Goal: Information Seeking & Learning: Learn about a topic

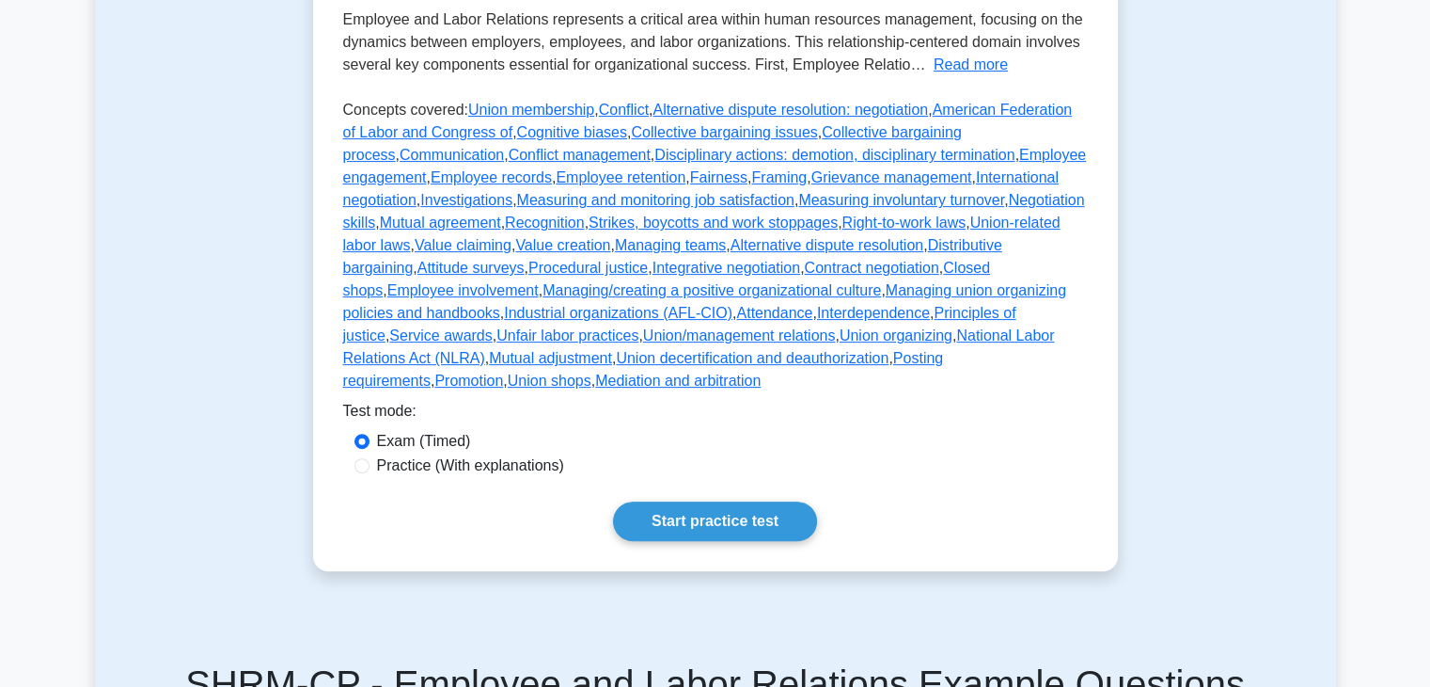
scroll to position [658, 0]
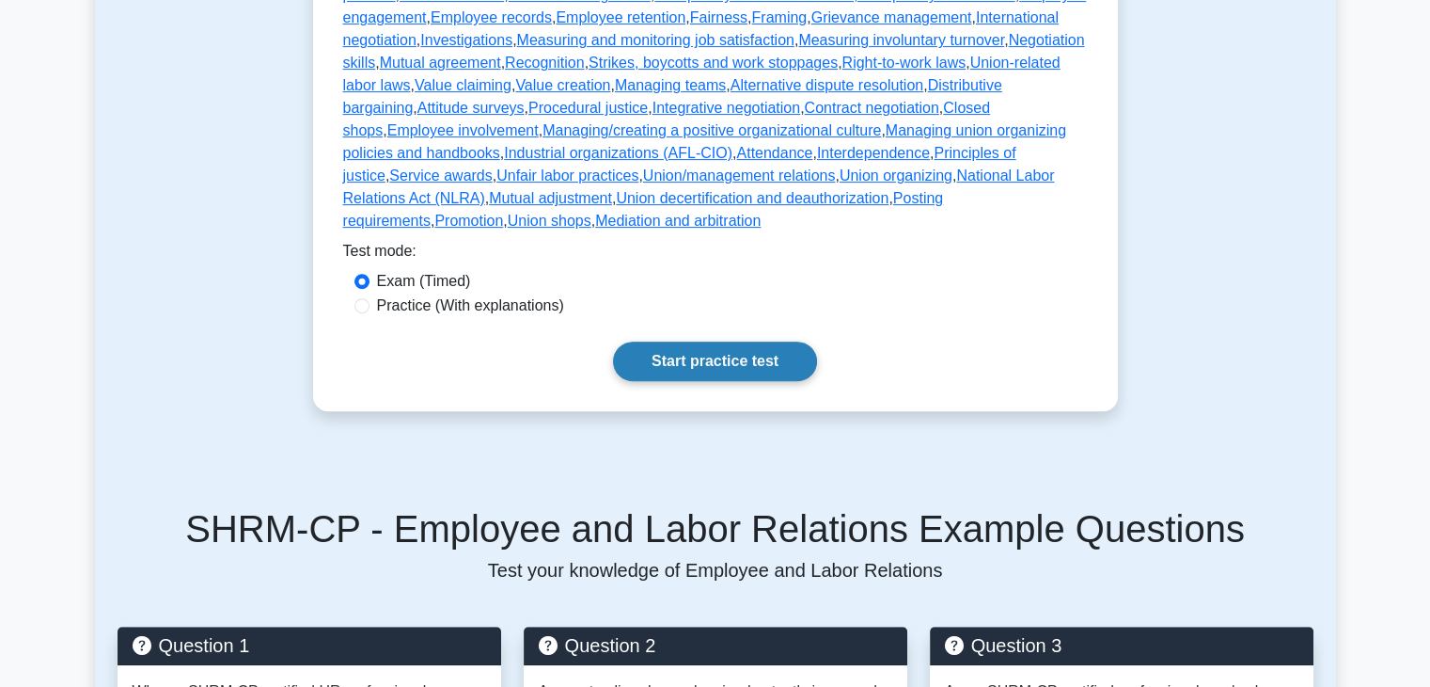
click at [691, 341] on link "Start practice test" at bounding box center [715, 360] width 204 height 39
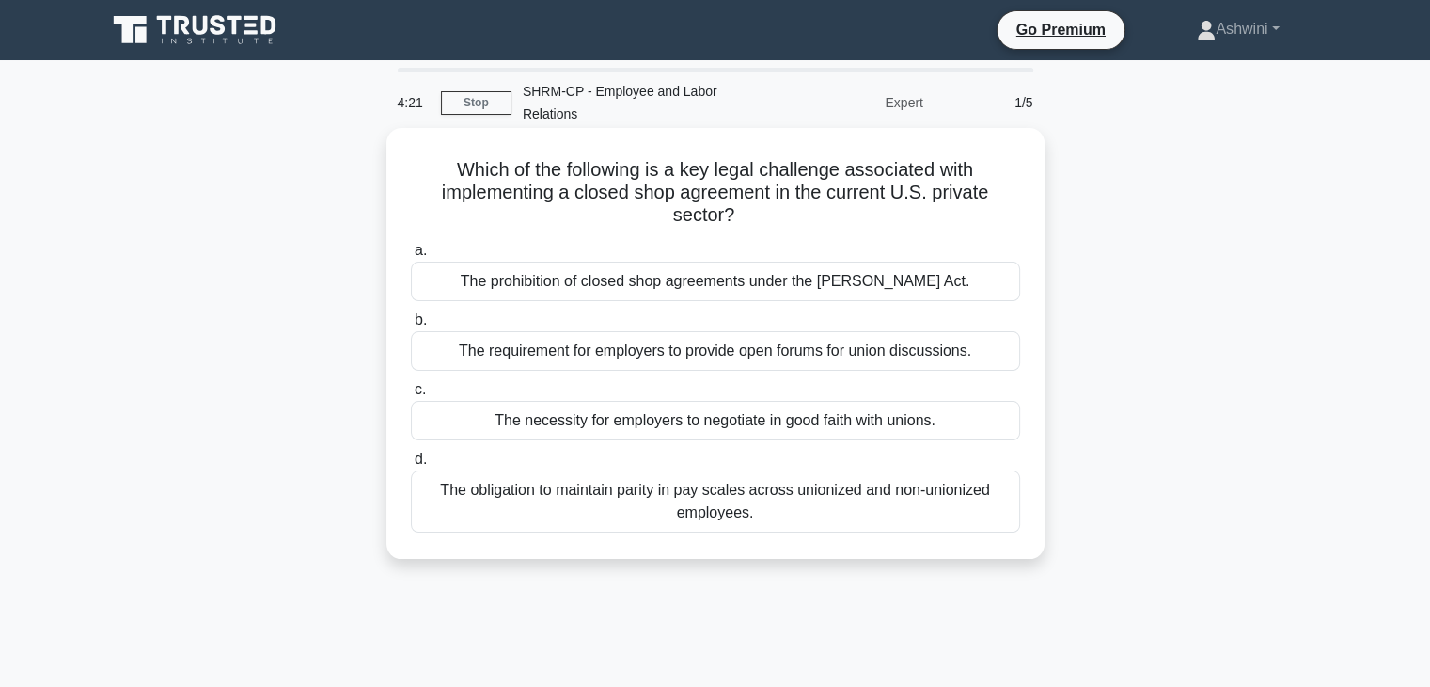
click at [695, 508] on div "The obligation to maintain parity in pay scales across unionized and non-unioni…" at bounding box center [715, 501] width 609 height 62
click at [411, 466] on input "d. The obligation to maintain parity in pay scales across unionized and non-uni…" at bounding box center [411, 459] width 0 height 12
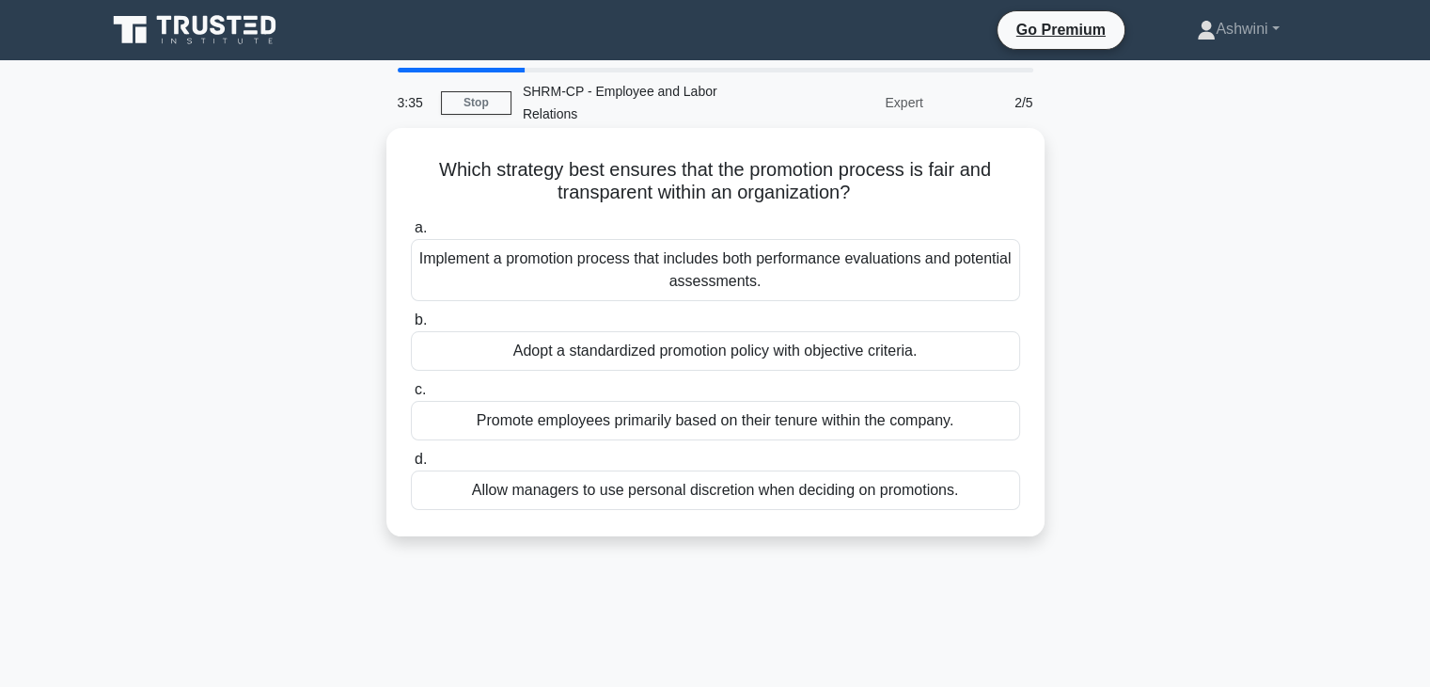
click at [775, 270] on div "Implement a promotion process that includes both performance evaluations and po…" at bounding box center [715, 270] width 609 height 62
click at [411, 234] on input "a. Implement a promotion process that includes both performance evaluations and…" at bounding box center [411, 228] width 0 height 12
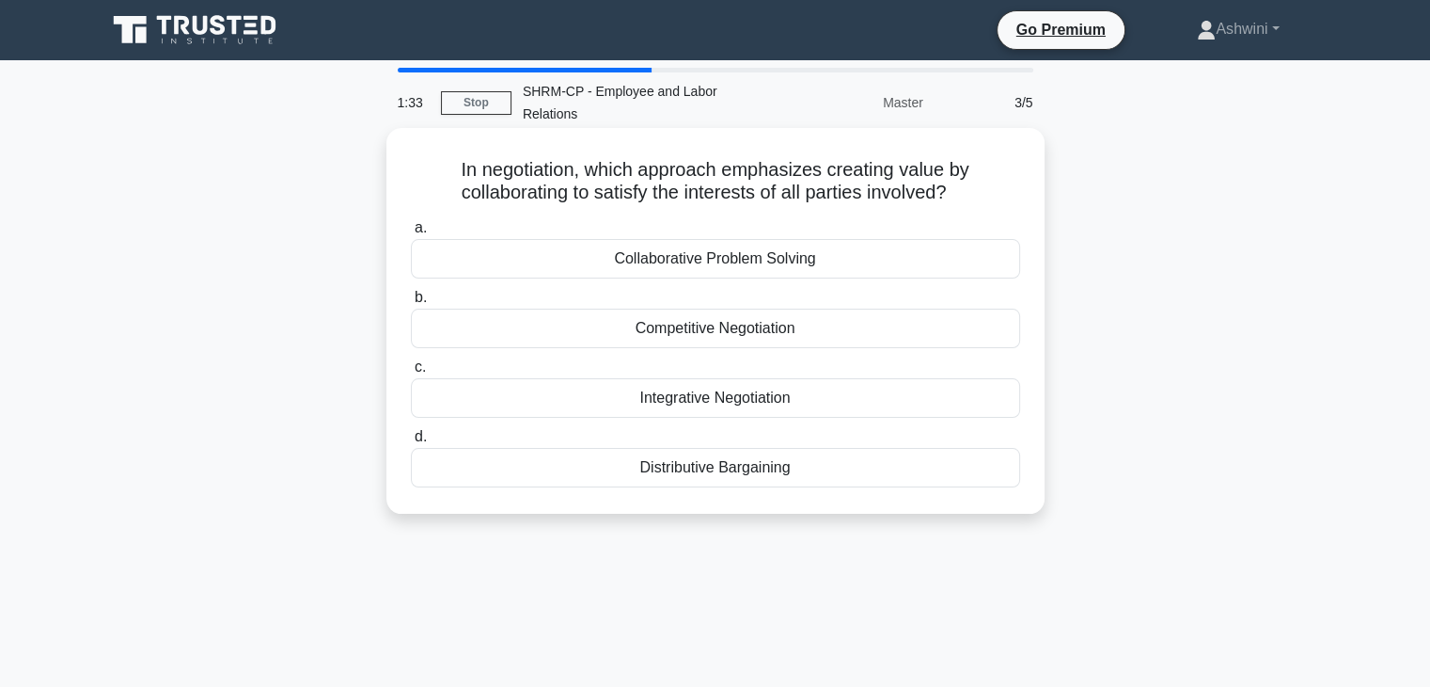
click at [752, 257] on div "Collaborative Problem Solving" at bounding box center [715, 258] width 609 height 39
click at [411, 234] on input "a. Collaborative Problem Solving" at bounding box center [411, 228] width 0 height 12
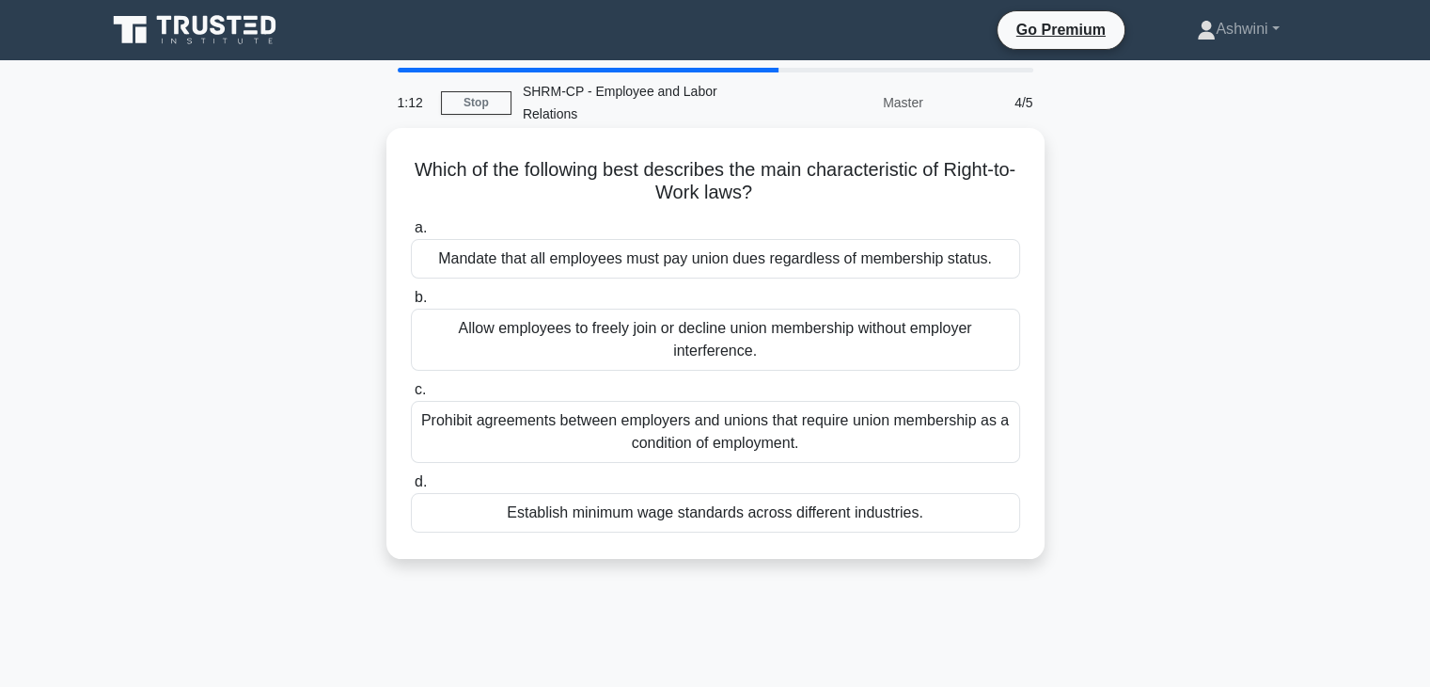
click at [787, 516] on div "Establish minimum wage standards across different industries." at bounding box center [715, 512] width 609 height 39
click at [411, 488] on input "d. Establish minimum wage standards across different industries." at bounding box center [411, 482] width 0 height 12
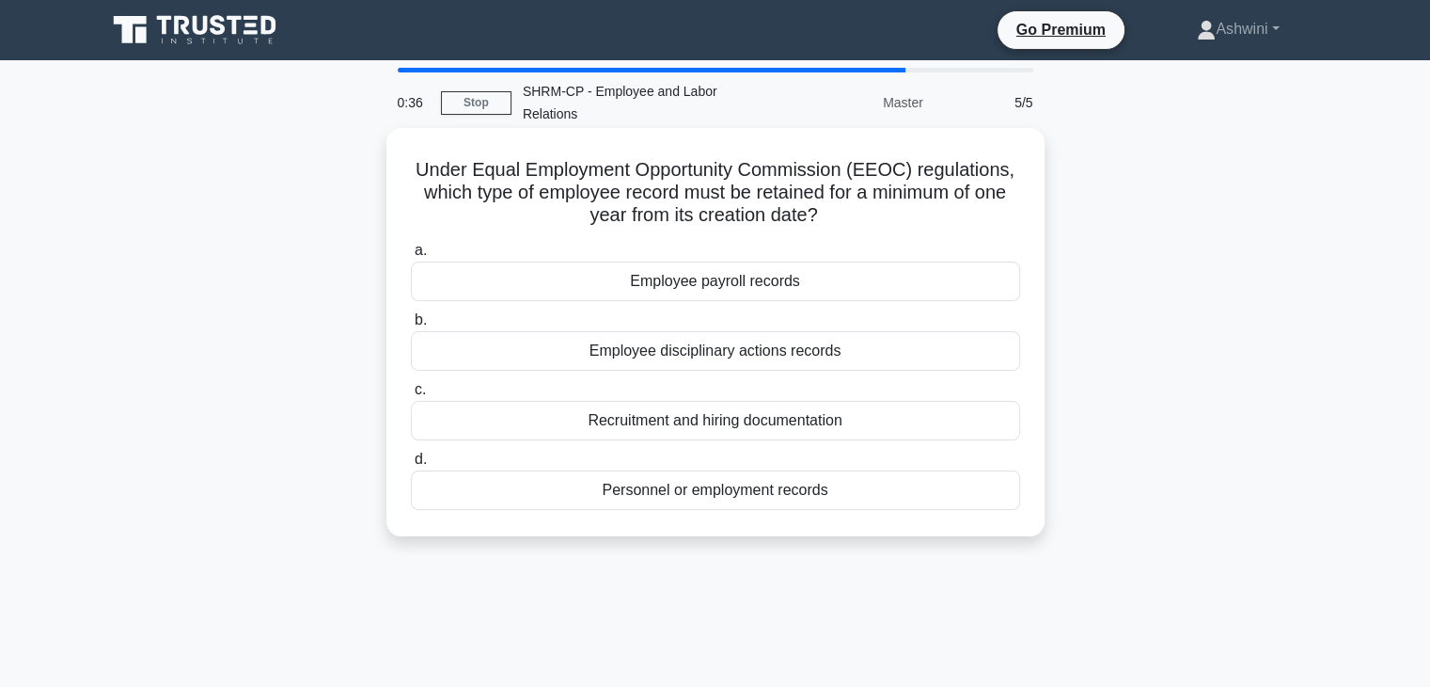
click at [766, 355] on div "Employee disciplinary actions records" at bounding box center [715, 350] width 609 height 39
click at [411, 326] on input "b. Employee disciplinary actions records" at bounding box center [411, 320] width 0 height 12
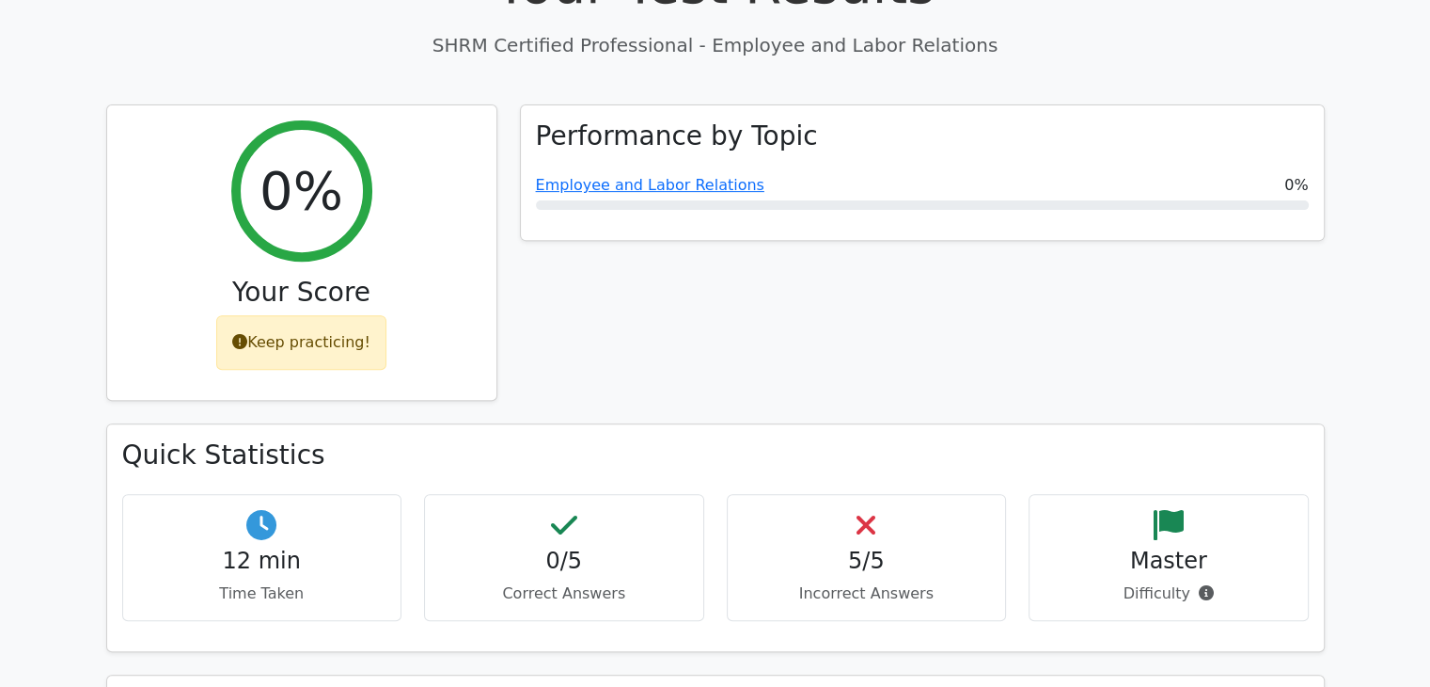
scroll to position [659, 0]
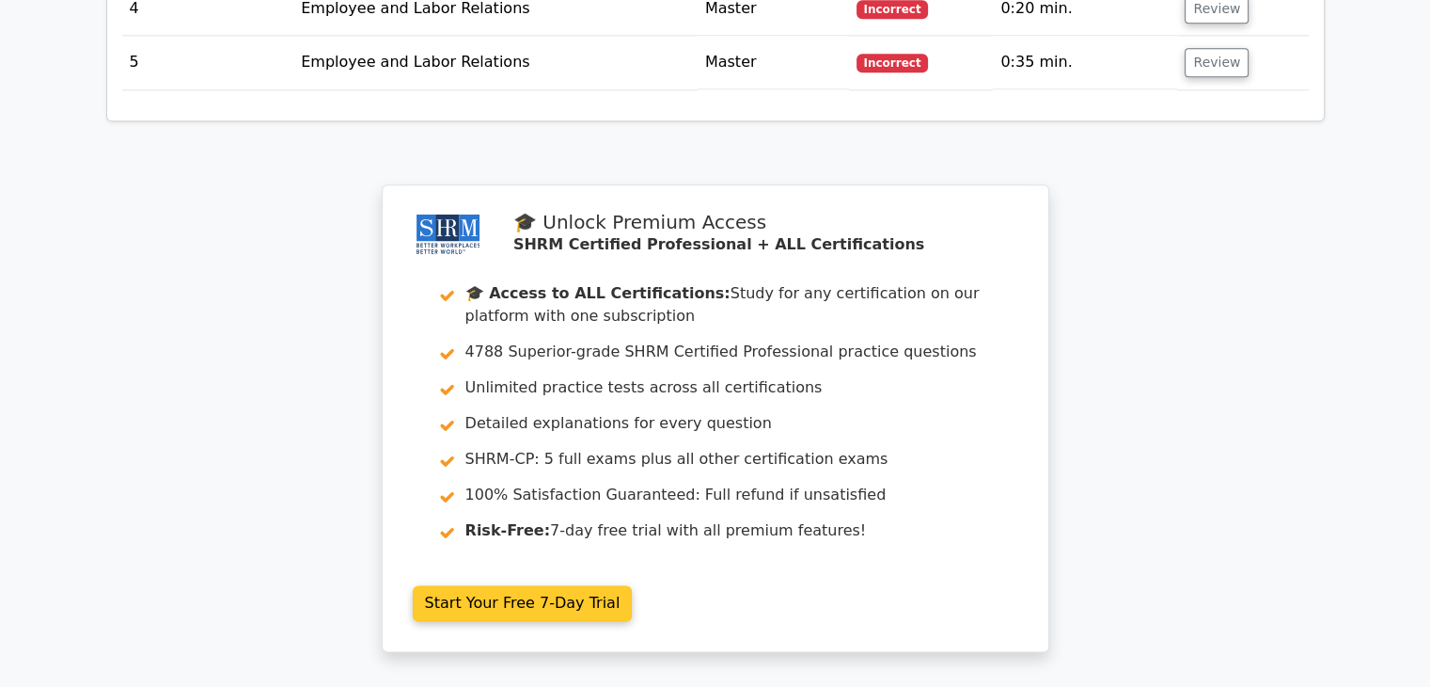
click at [633, 621] on link "Start Your Free 7-Day Trial" at bounding box center [523, 603] width 220 height 36
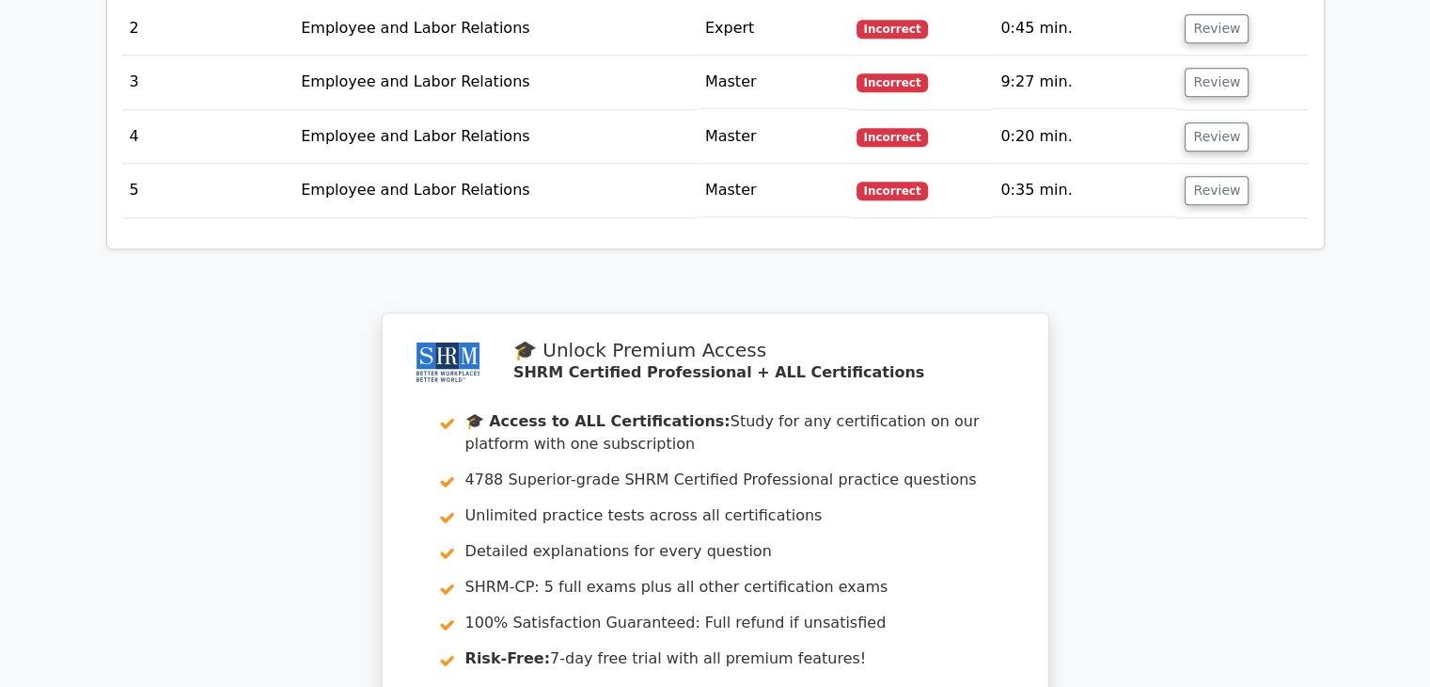
scroll to position [2217, 0]
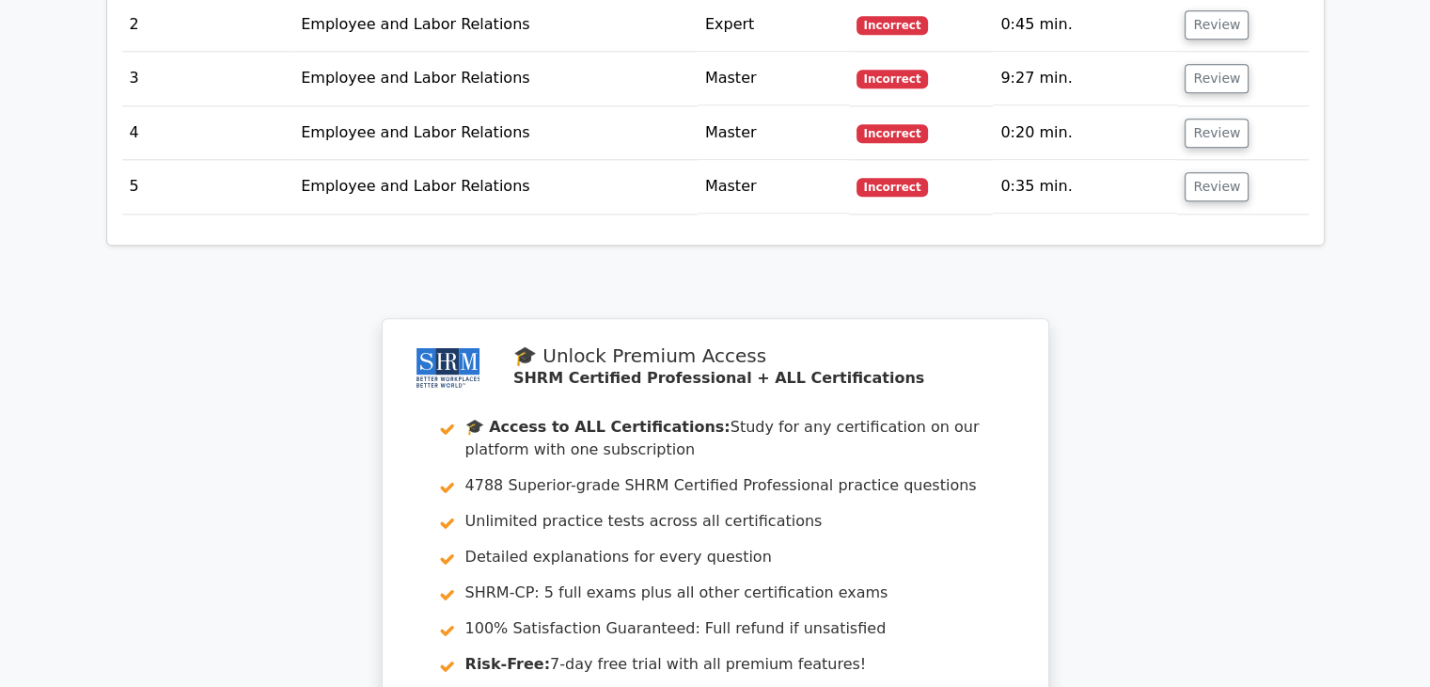
click at [731, 160] on td "Master" at bounding box center [773, 187] width 151 height 54
click at [1214, 172] on button "Review" at bounding box center [1217, 186] width 64 height 29
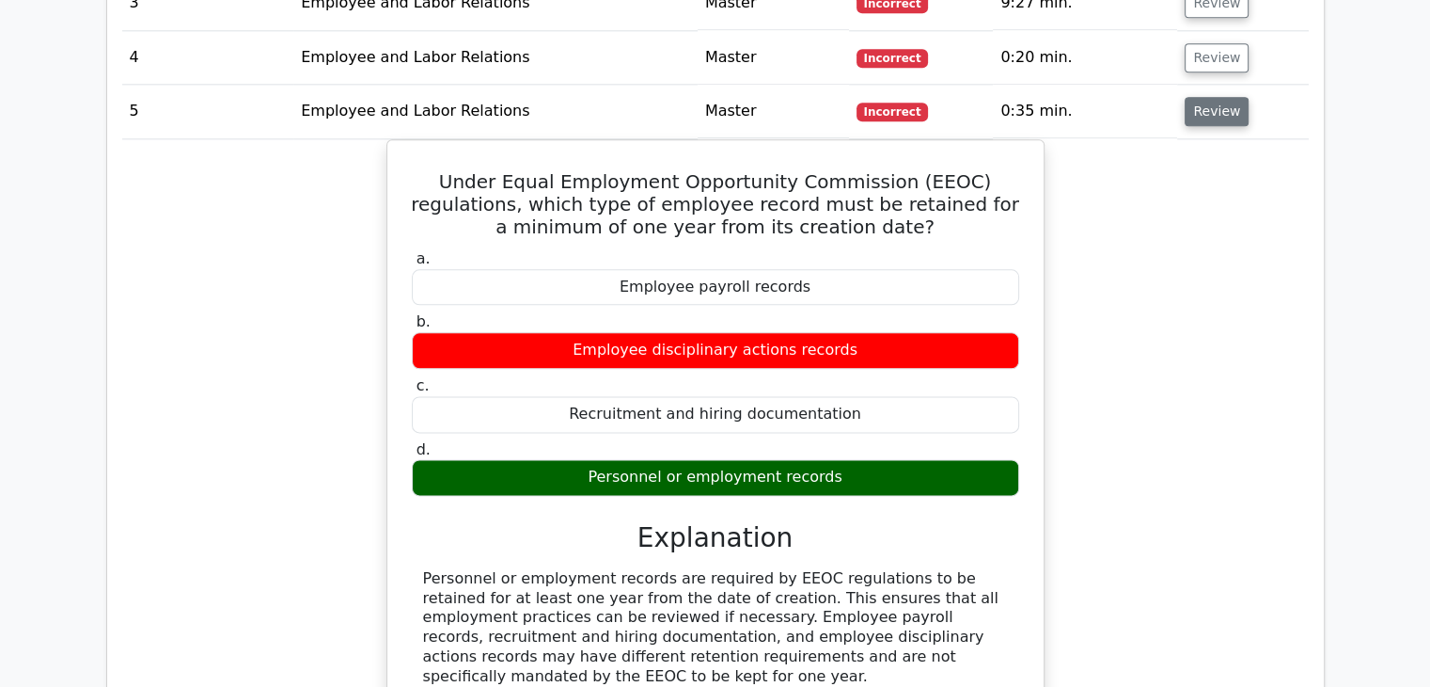
scroll to position [2291, 0]
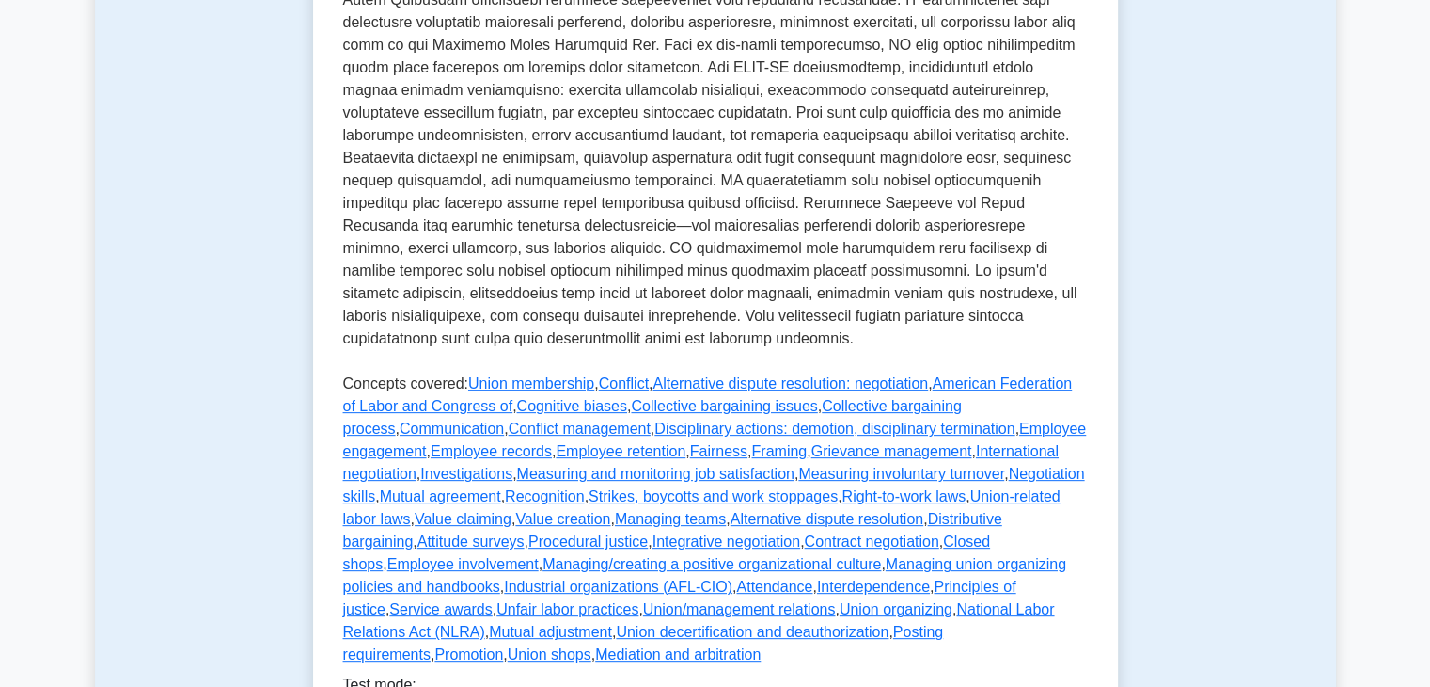
click at [260, 321] on div "Test Flashcards Employee and Labor Relations Managing relationships between emp…" at bounding box center [715, 187] width 1241 height 1405
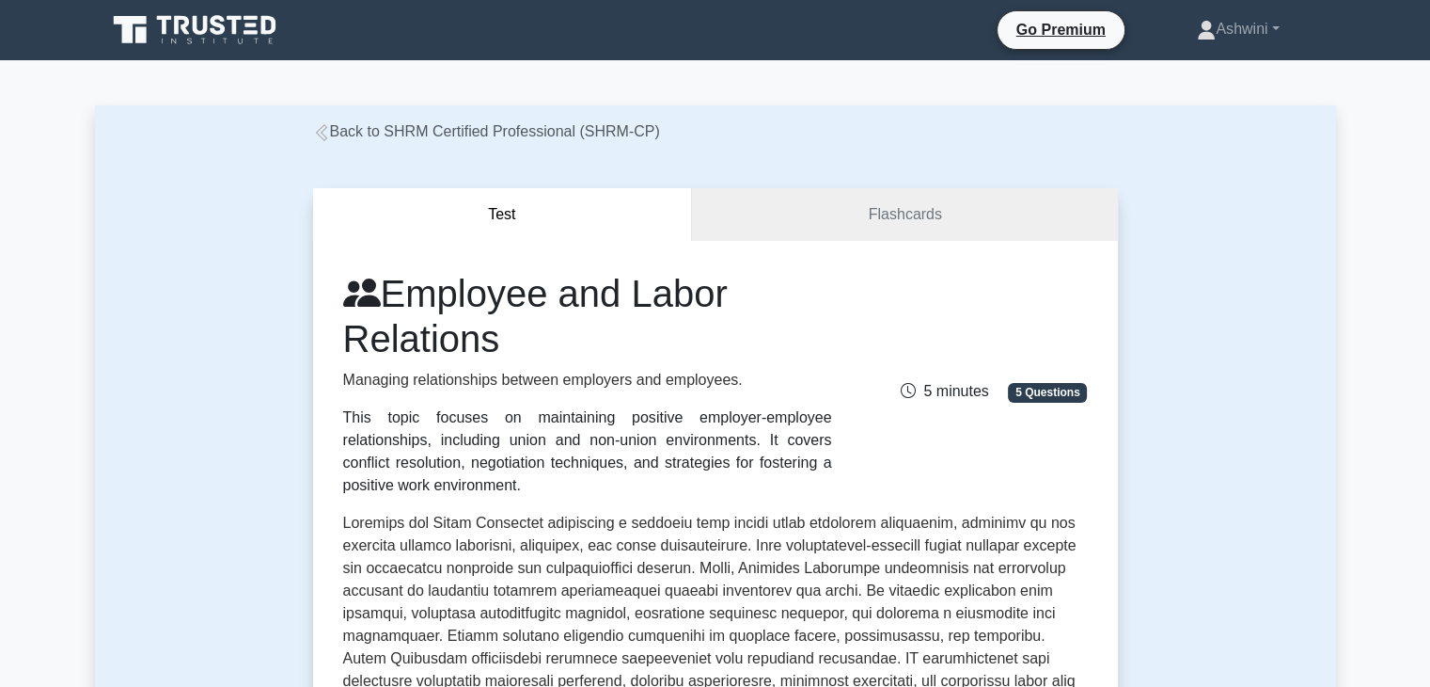
click at [453, 128] on link "Back to SHRM Certified Professional (SHRM-CP)" at bounding box center [486, 131] width 347 height 16
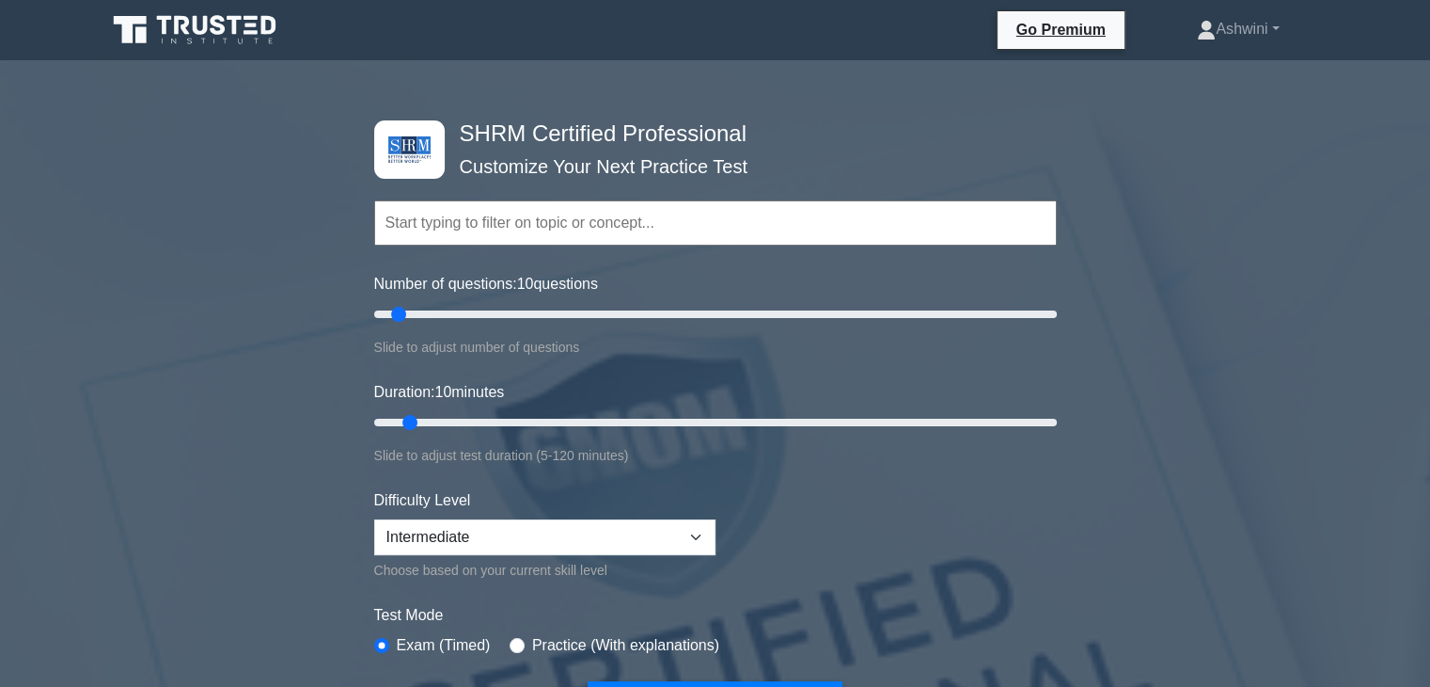
click at [1149, 433] on div "SHRM Certified Professional Customize Your Next Practice Test Topics Change Man…" at bounding box center [715, 676] width 1430 height 1203
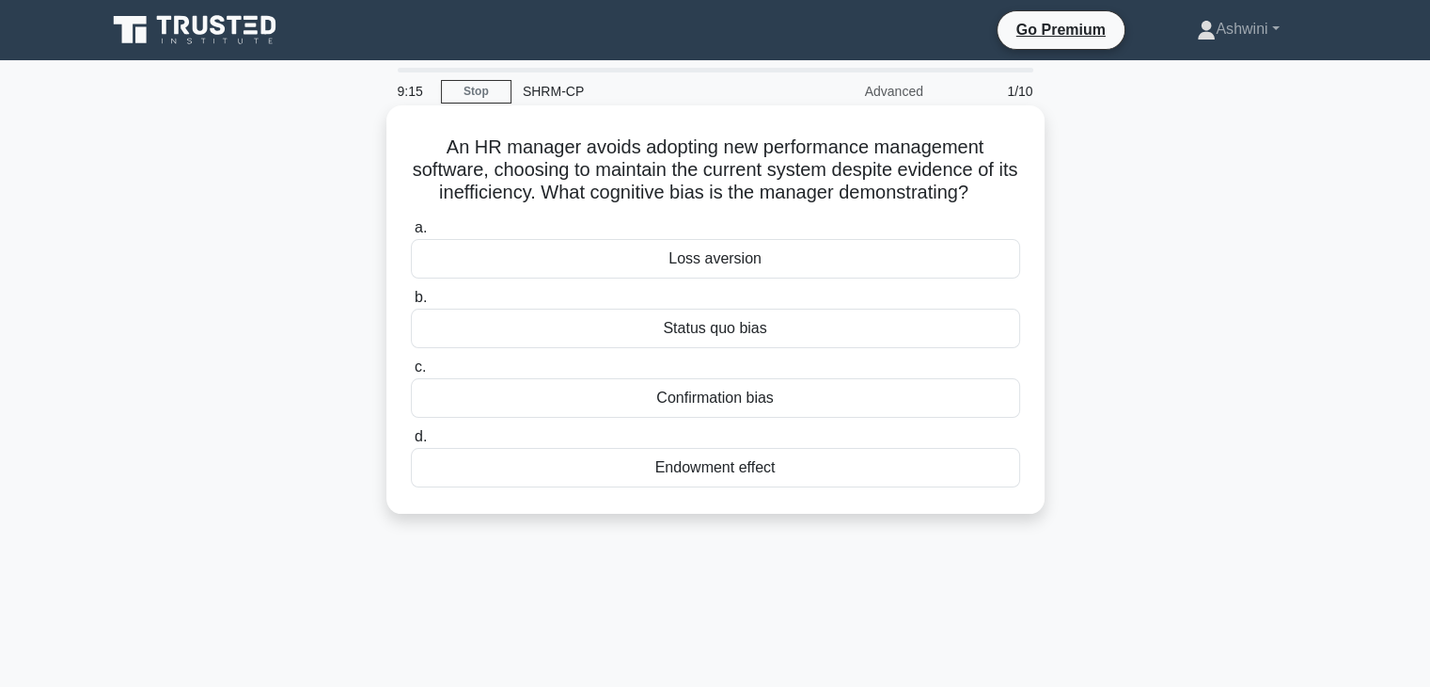
click at [694, 253] on div "Loss aversion" at bounding box center [715, 258] width 609 height 39
click at [411, 234] on input "a. Loss aversion" at bounding box center [411, 228] width 0 height 12
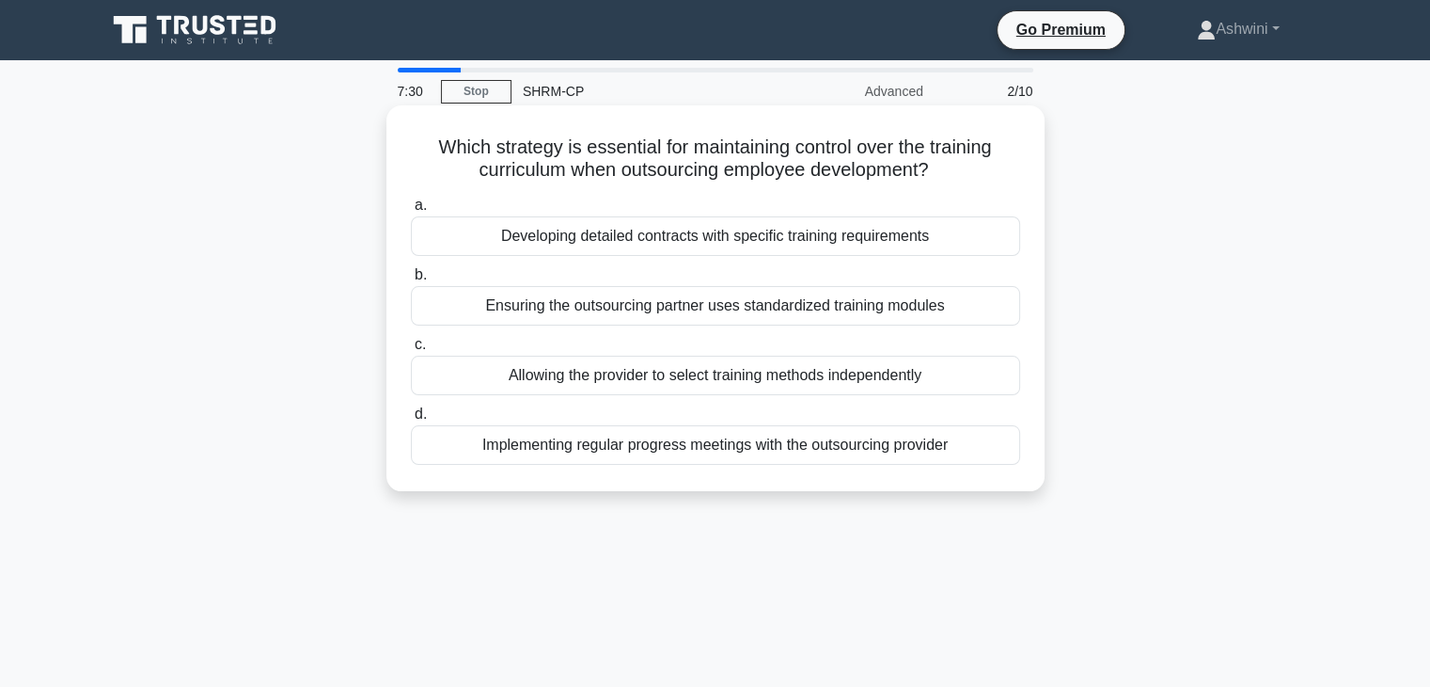
click at [860, 236] on div "Developing detailed contracts with specific training requirements" at bounding box center [715, 235] width 609 height 39
click at [411, 212] on input "a. Developing detailed contracts with specific training requirements" at bounding box center [411, 205] width 0 height 12
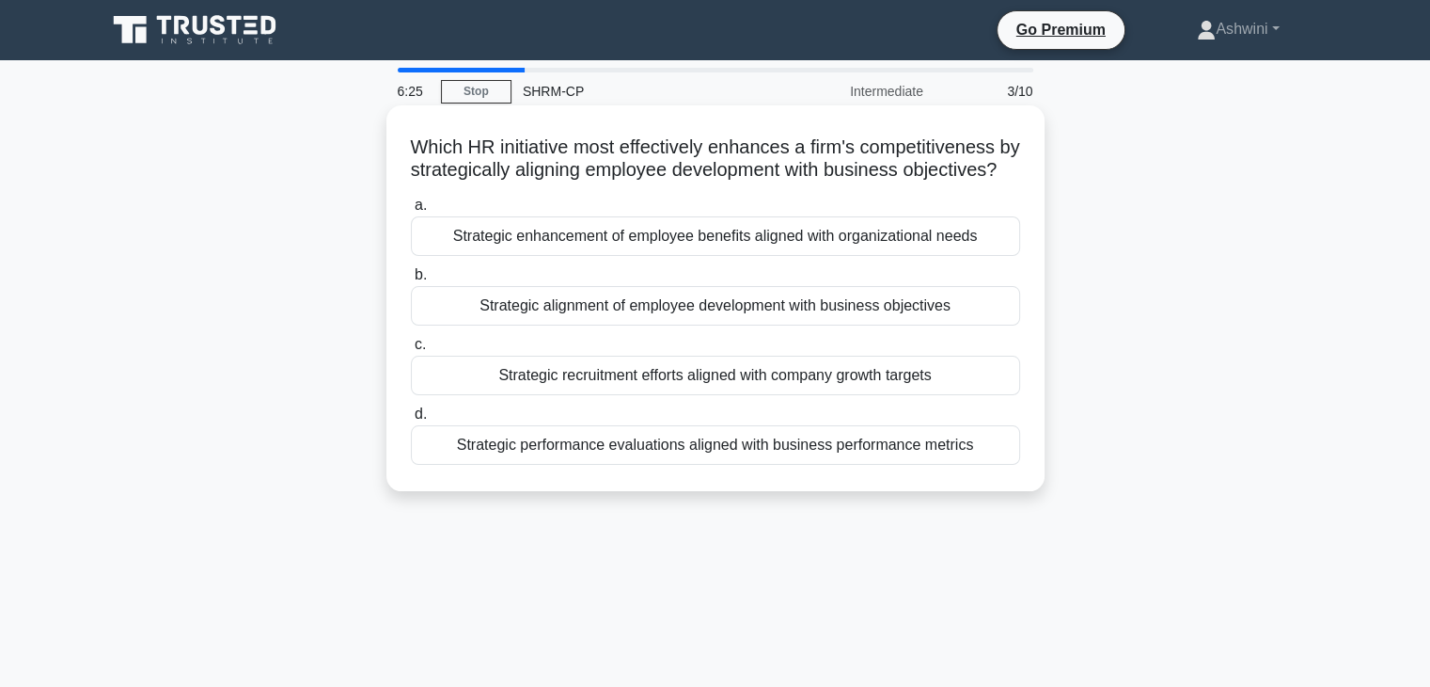
click at [611, 325] on div "Strategic alignment of employee development with business objectives" at bounding box center [715, 305] width 609 height 39
click at [411, 281] on input "b. Strategic alignment of employee development with business objectives" at bounding box center [411, 275] width 0 height 12
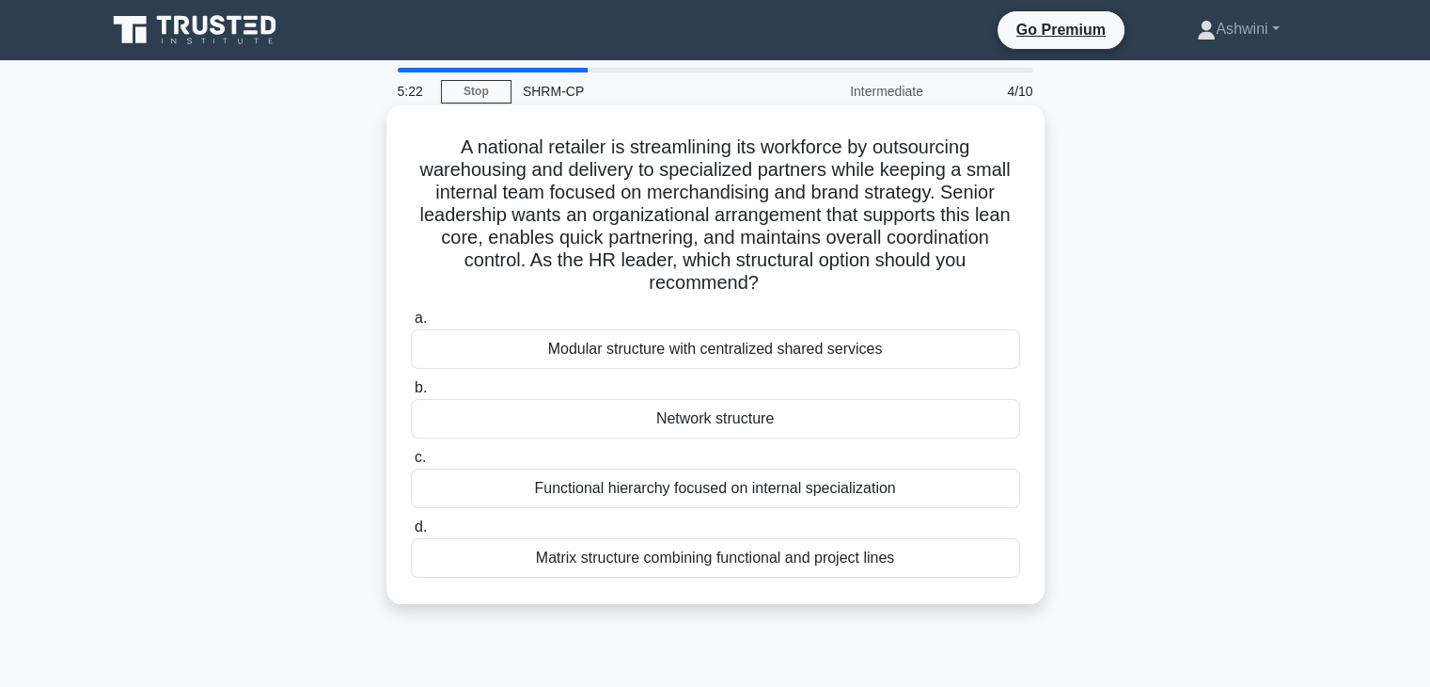
click at [697, 328] on label "a. Modular structure with centralized shared services" at bounding box center [715, 338] width 609 height 62
click at [411, 324] on input "a. Modular structure with centralized shared services" at bounding box center [411, 318] width 0 height 12
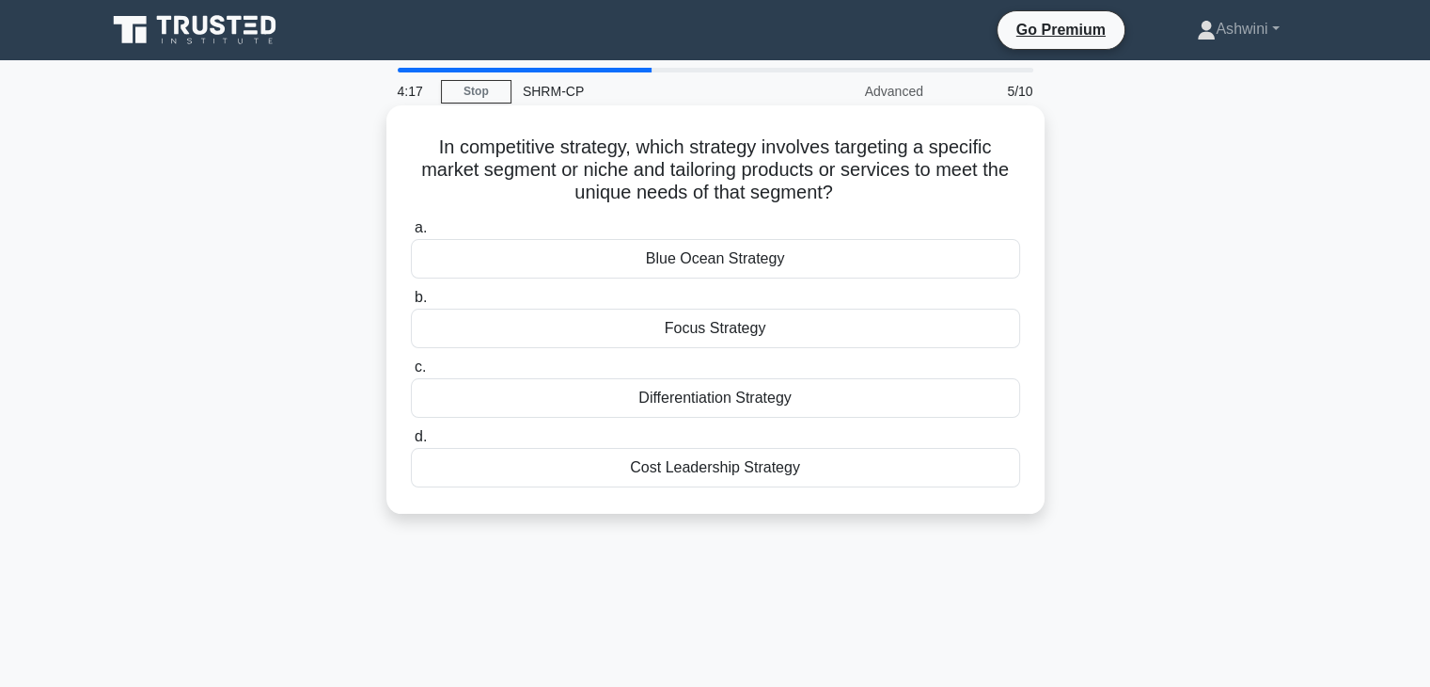
click at [700, 324] on div "Focus Strategy" at bounding box center [715, 327] width 609 height 39
click at [411, 304] on input "b. Focus Strategy" at bounding box center [411, 298] width 0 height 12
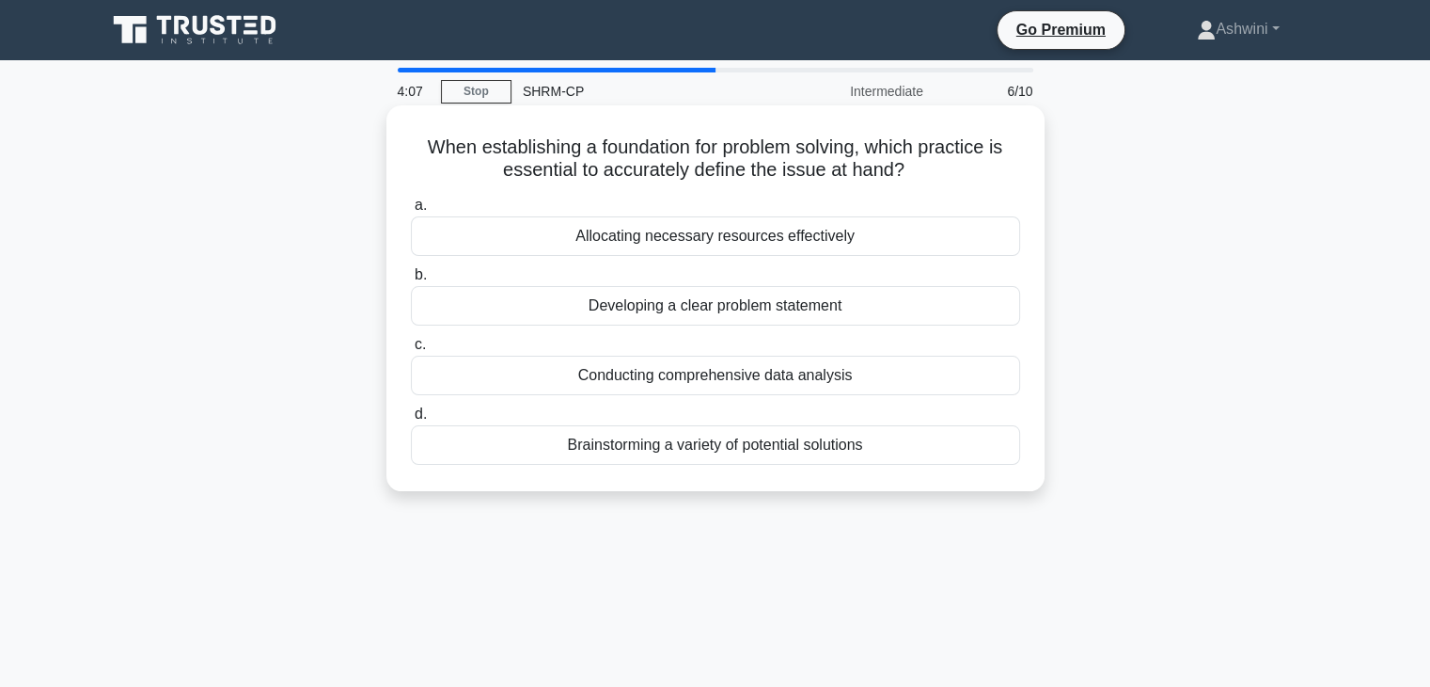
click at [717, 242] on div "Allocating necessary resources effectively" at bounding box center [715, 235] width 609 height 39
click at [411, 212] on input "a. Allocating necessary resources effectively" at bounding box center [411, 205] width 0 height 12
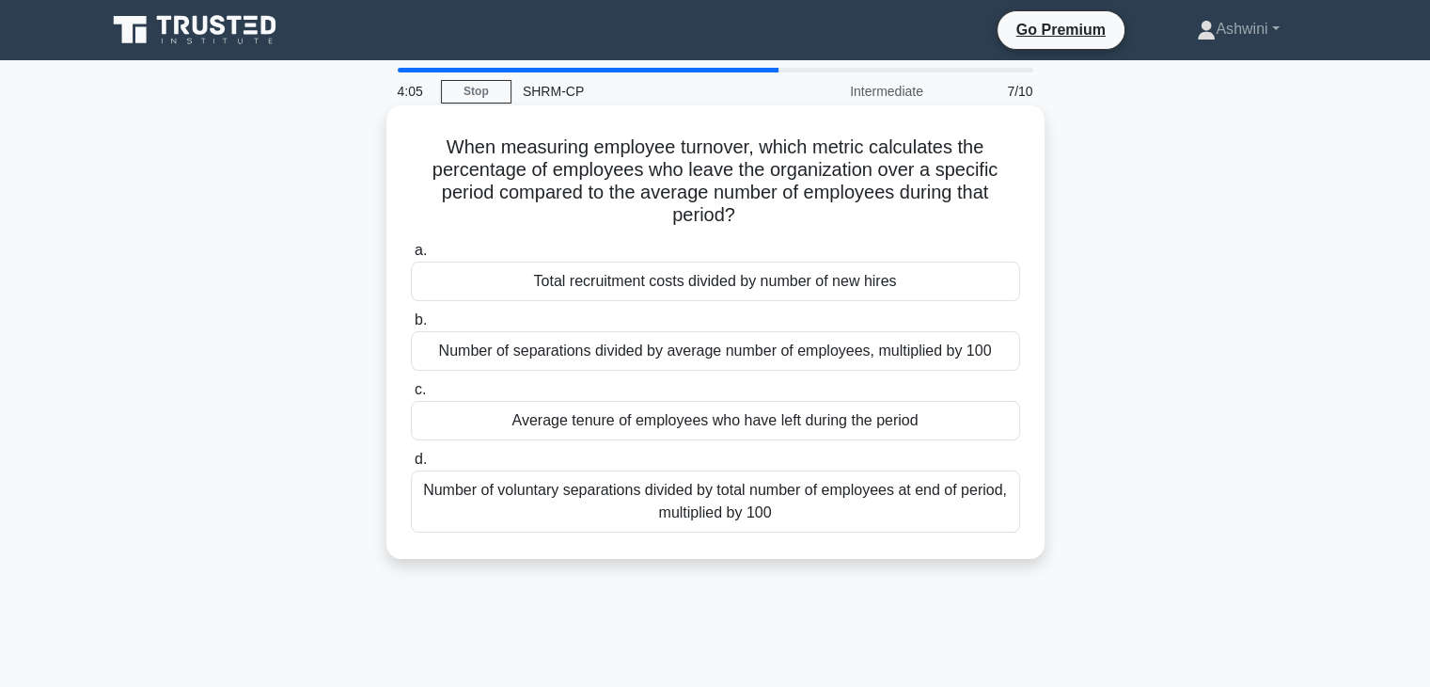
click at [635, 428] on div "Average tenure of employees who have left during the period" at bounding box center [715, 420] width 609 height 39
click at [411, 396] on input "c. Average tenure of employees who have left during the period" at bounding box center [411, 390] width 0 height 12
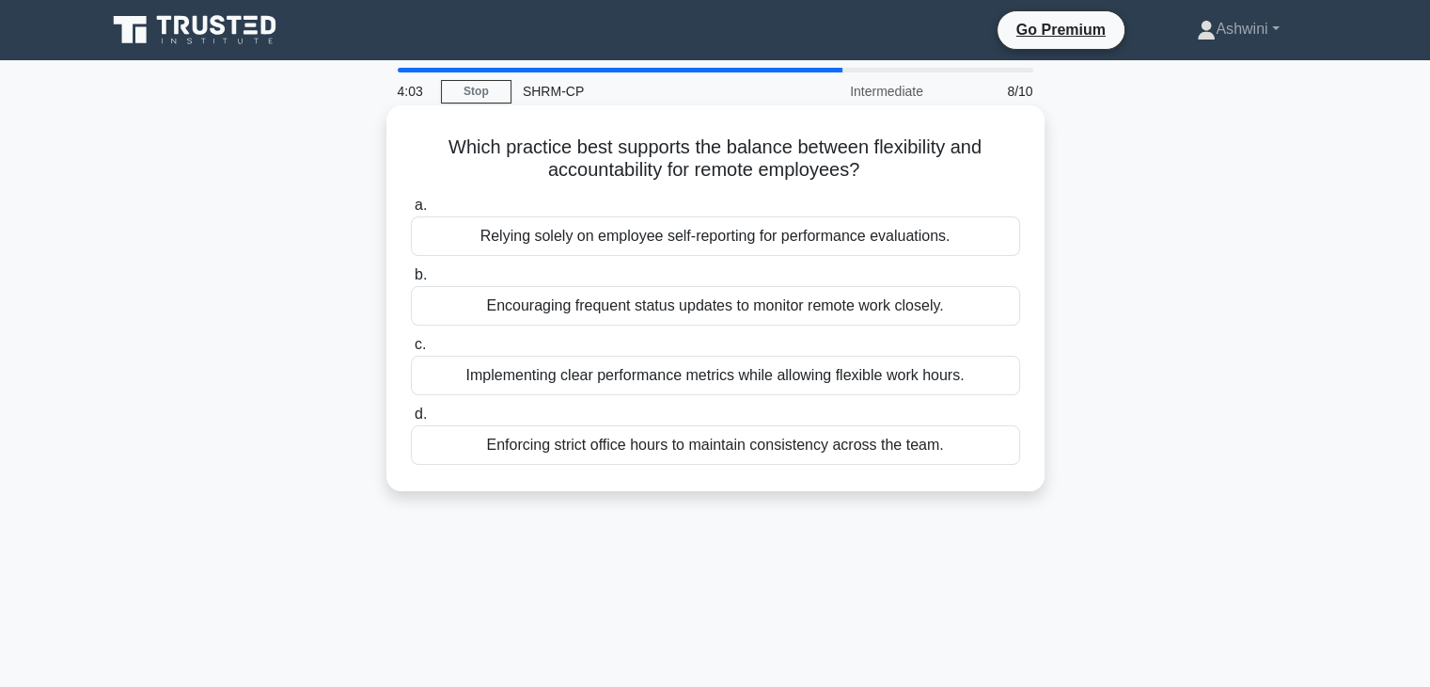
click at [673, 308] on div "Encouraging frequent status updates to monitor remote work closely." at bounding box center [715, 305] width 609 height 39
click at [411, 281] on input "b. Encouraging frequent status updates to monitor remote work closely." at bounding box center [411, 275] width 0 height 12
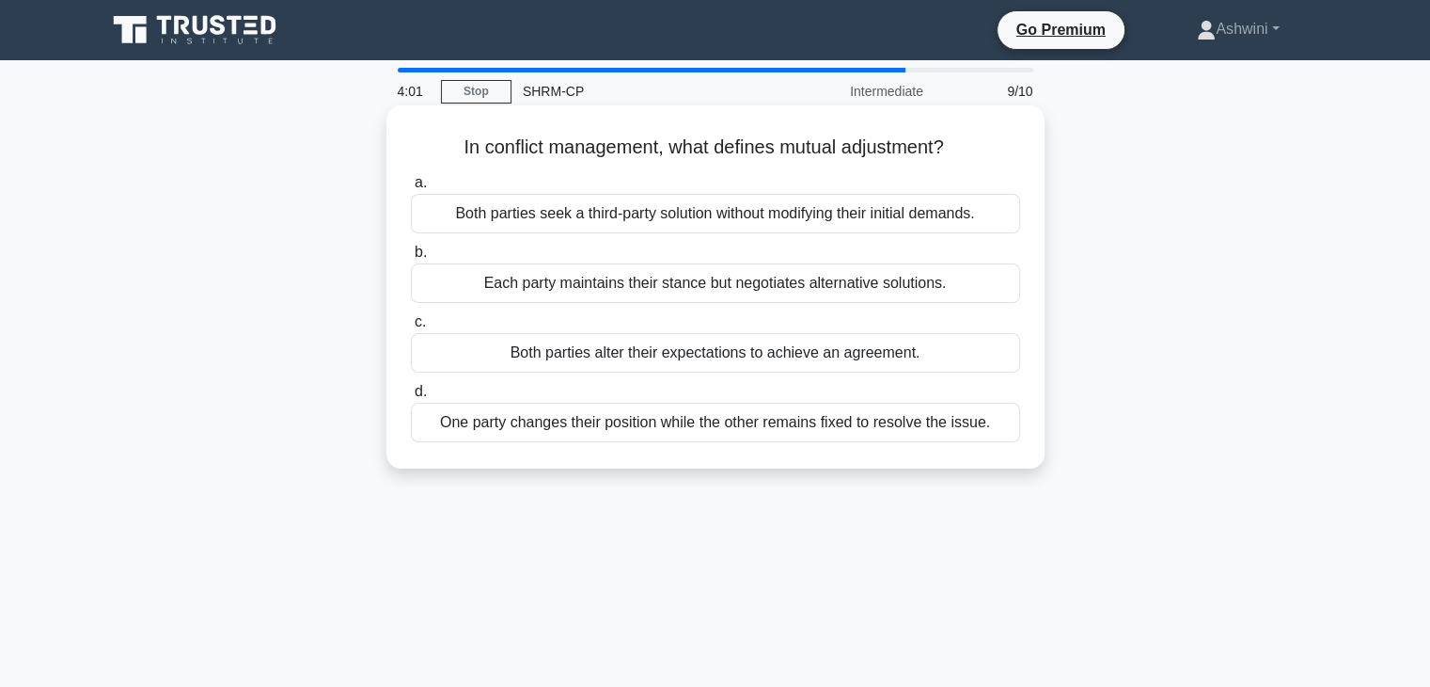
click at [647, 355] on div "Both parties alter their expectations to achieve an agreement." at bounding box center [715, 352] width 609 height 39
click at [411, 328] on input "c. Both parties alter their expectations to achieve an agreement." at bounding box center [411, 322] width 0 height 12
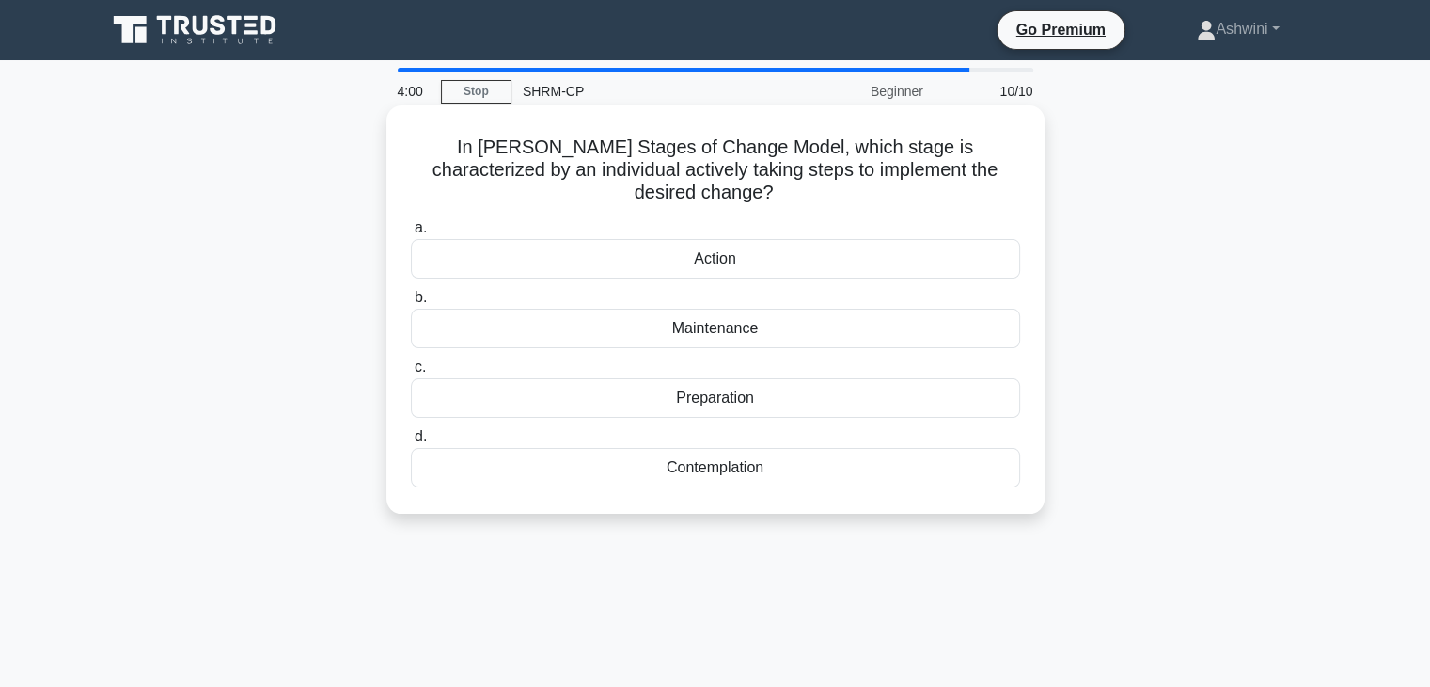
click at [703, 381] on div "Preparation" at bounding box center [715, 397] width 609 height 39
click at [411, 373] on input "c. Preparation" at bounding box center [411, 367] width 0 height 12
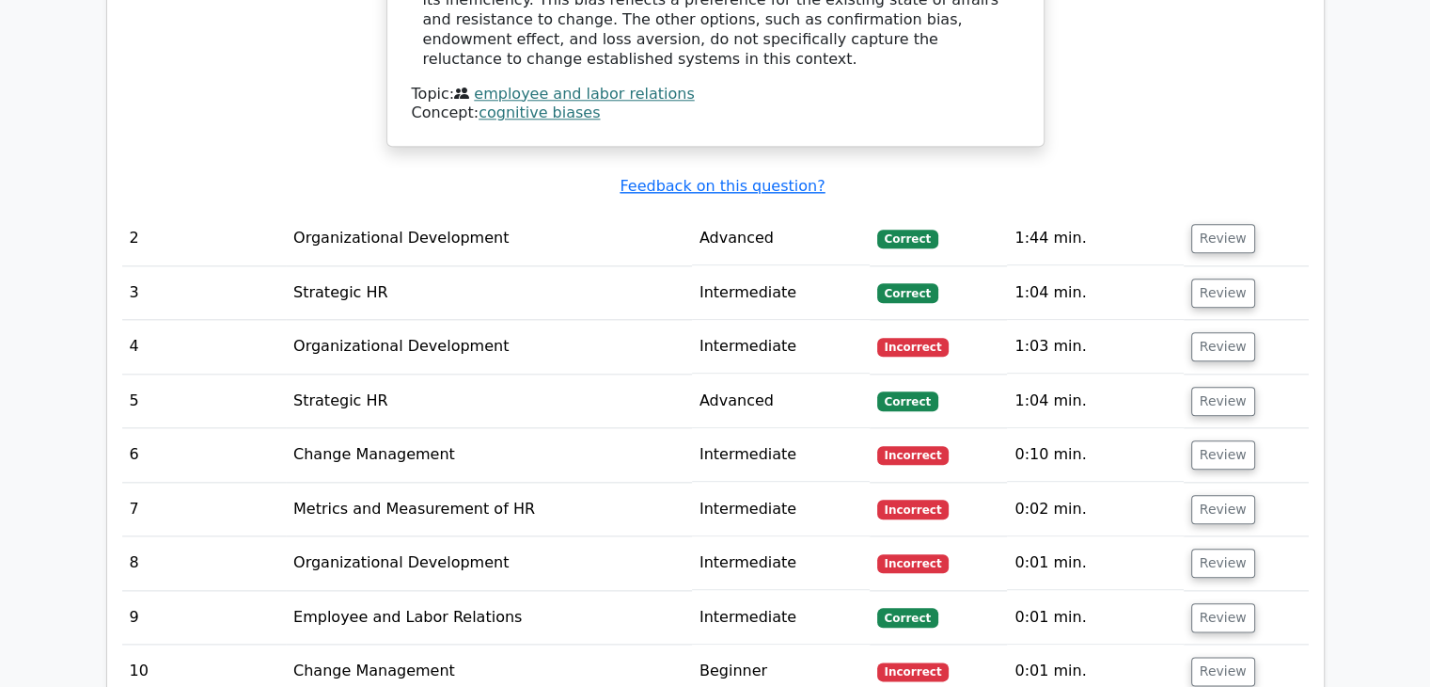
scroll to position [2054, 0]
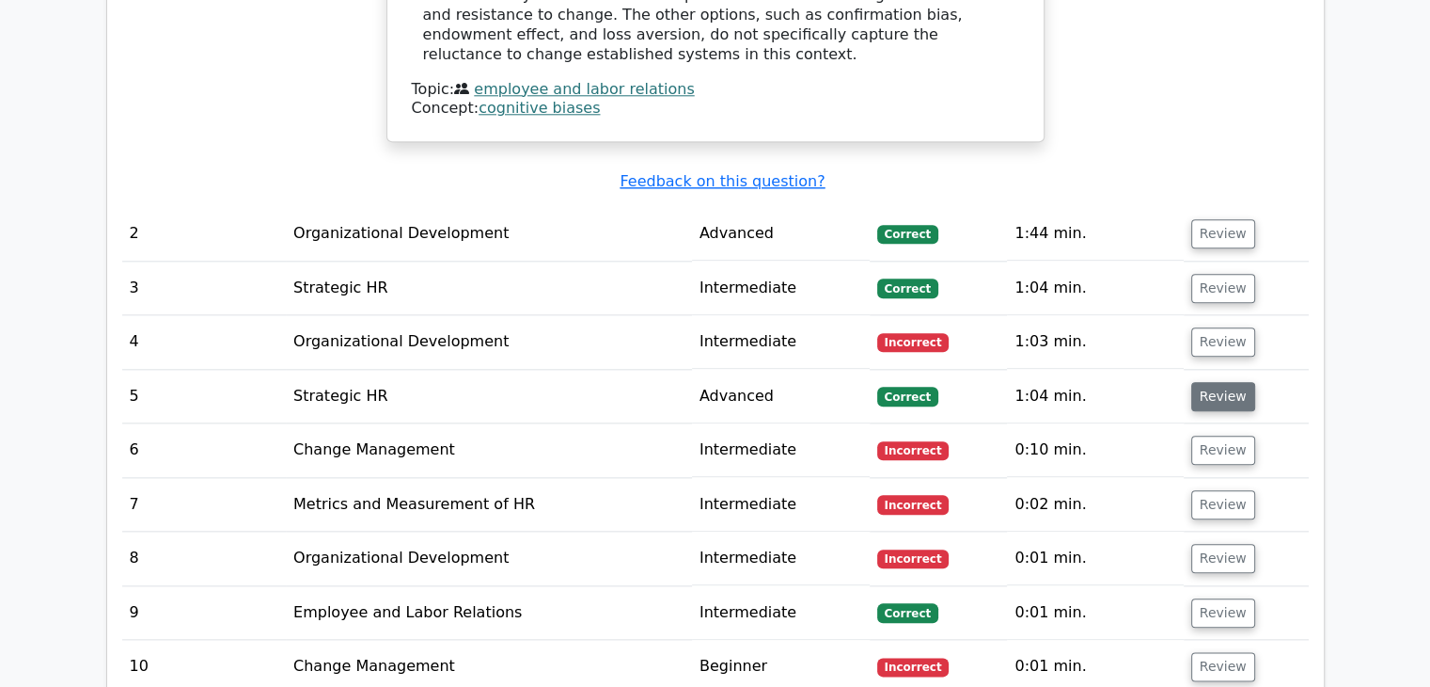
click at [1211, 382] on button "Review" at bounding box center [1224, 396] width 64 height 29
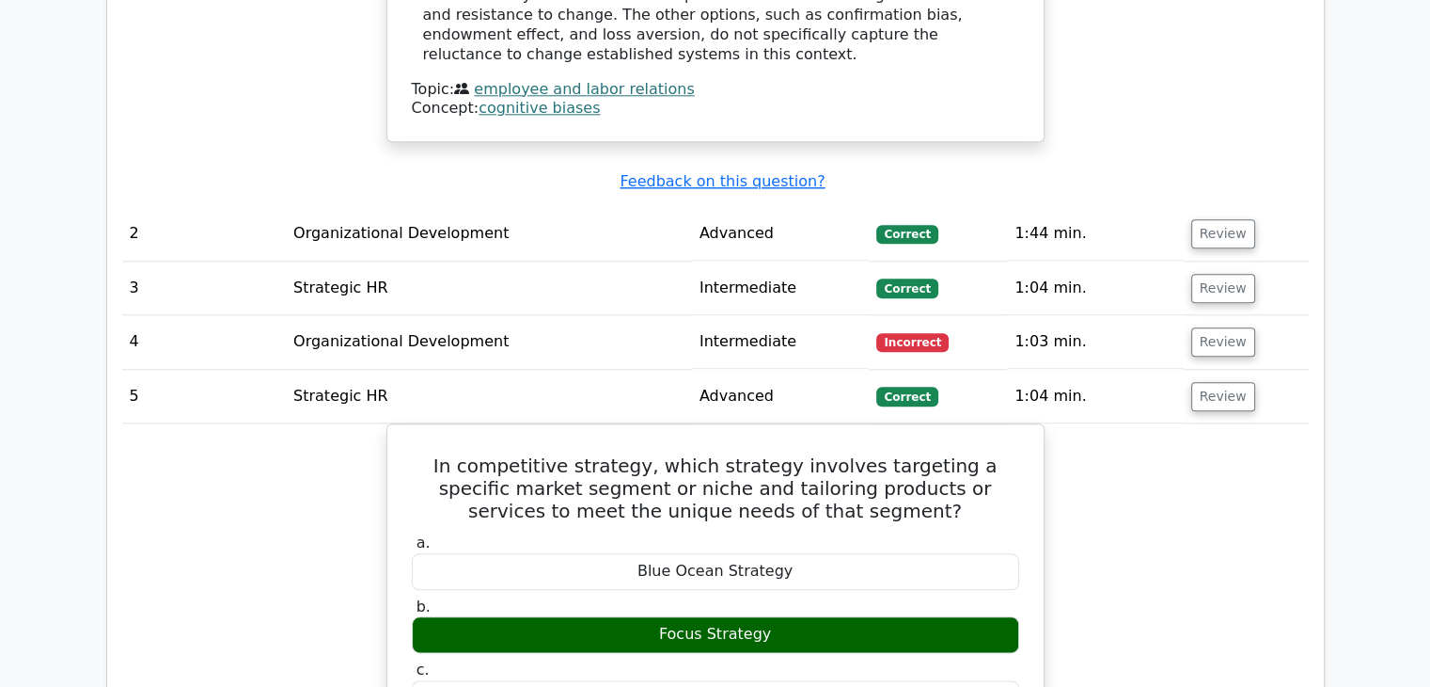
click at [1218, 274] on button "Review" at bounding box center [1224, 288] width 64 height 29
